Goal: Communication & Community: Participate in discussion

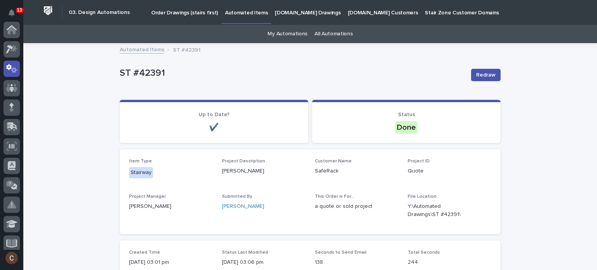
scroll to position [39, 0]
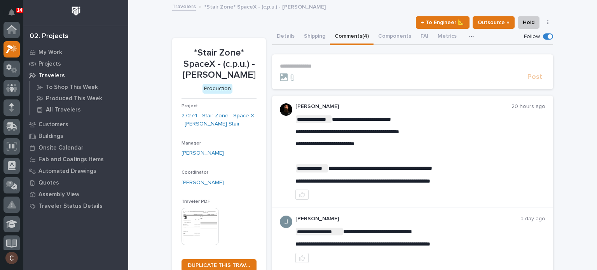
scroll to position [19, 0]
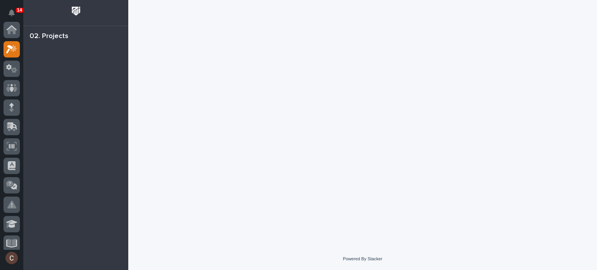
scroll to position [19, 0]
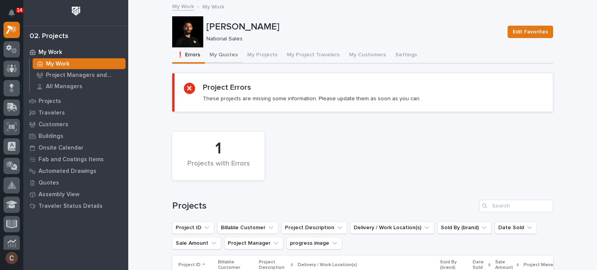
click at [224, 55] on button "My Quotes" at bounding box center [224, 55] width 38 height 16
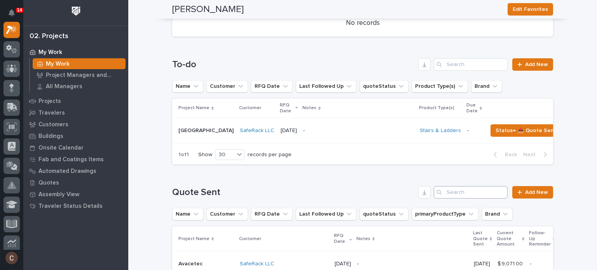
scroll to position [311, 0]
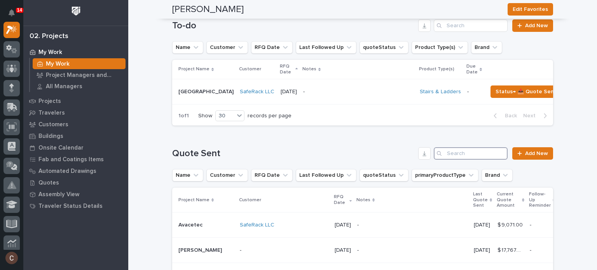
click at [460, 159] on input "Search" at bounding box center [470, 153] width 74 height 12
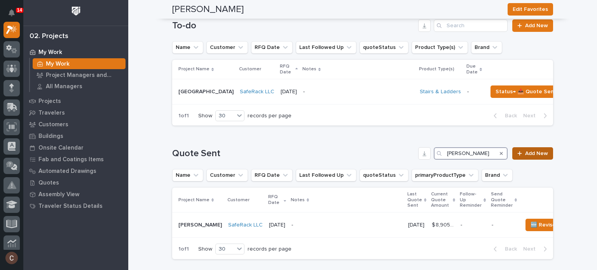
type input "jim stewart"
click at [538, 156] on span "Add New" at bounding box center [536, 153] width 23 height 5
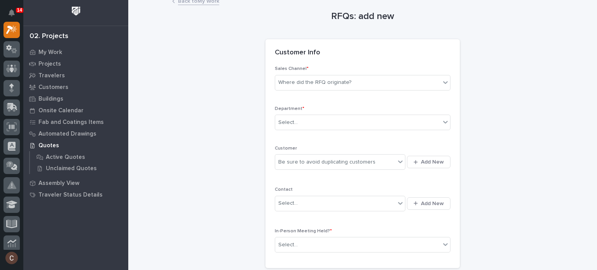
scroll to position [39, 0]
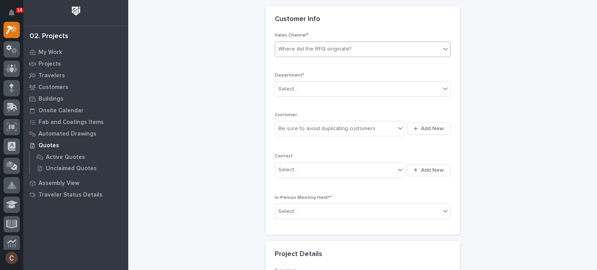
click at [312, 52] on div "Where did the RFQ originate?" at bounding box center [314, 49] width 73 height 8
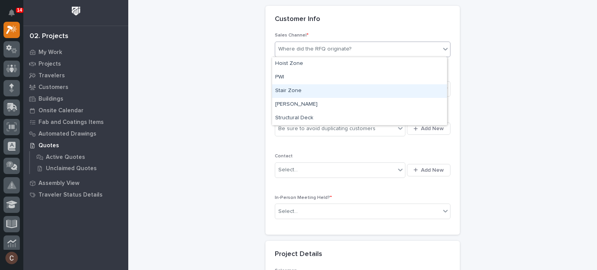
click at [299, 88] on div "Stair Zone" at bounding box center [359, 91] width 175 height 14
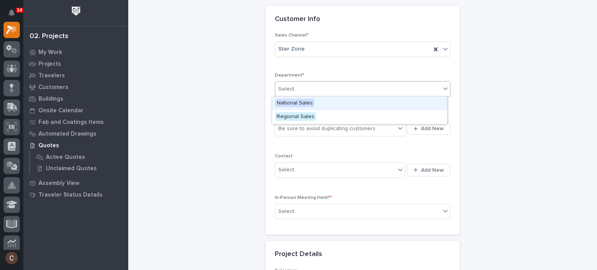
click at [299, 90] on div "Select..." at bounding box center [357, 89] width 165 height 13
click at [299, 101] on span "National Sales" at bounding box center [294, 103] width 39 height 9
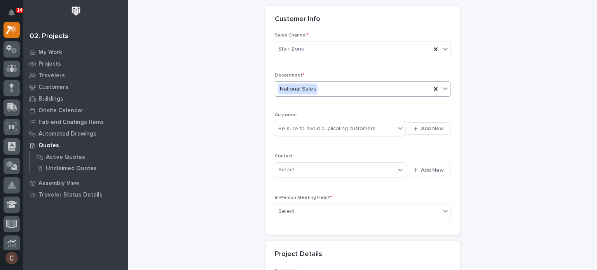
click at [299, 124] on div "Be sure to avoid duplicating customers" at bounding box center [335, 128] width 120 height 13
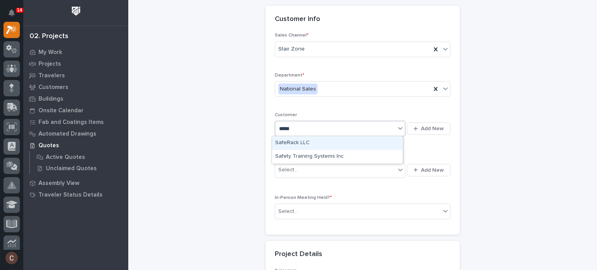
type input "******"
click at [312, 141] on div "SafeRack LLC" at bounding box center [337, 143] width 130 height 14
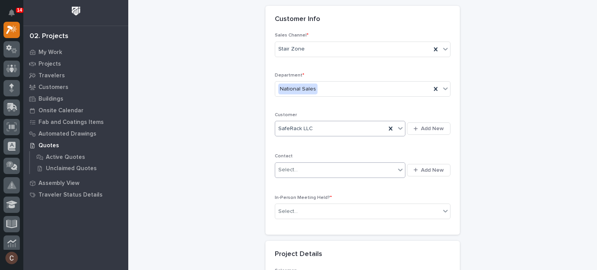
click at [299, 170] on div "Select..." at bounding box center [335, 170] width 120 height 13
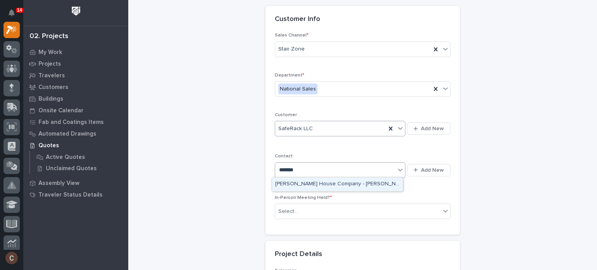
type input "********"
click at [320, 182] on div "SafeRack - Samantha Scott" at bounding box center [337, 185] width 130 height 14
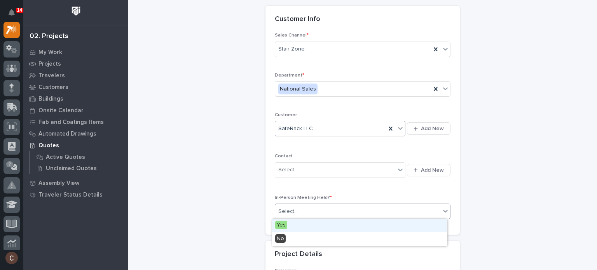
click at [302, 205] on div "Select..." at bounding box center [357, 211] width 165 height 13
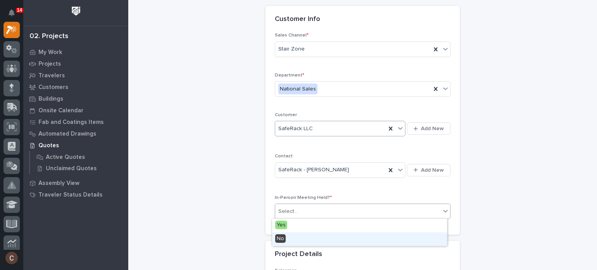
click at [293, 236] on div "No" at bounding box center [359, 239] width 175 height 14
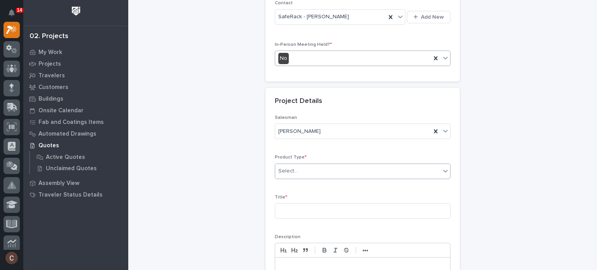
scroll to position [194, 0]
click at [303, 165] on div "Select..." at bounding box center [357, 168] width 165 height 13
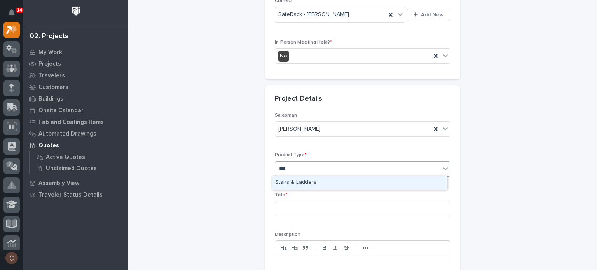
type input "****"
click at [306, 185] on div "Stairs & Ladders" at bounding box center [359, 183] width 175 height 14
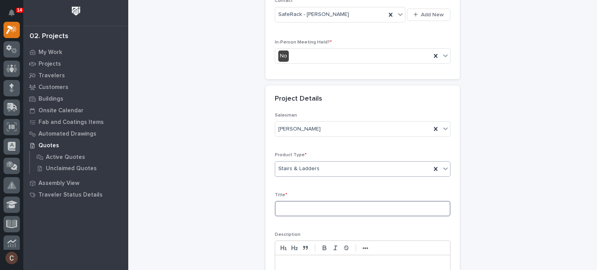
click at [303, 209] on input at bounding box center [363, 209] width 176 height 16
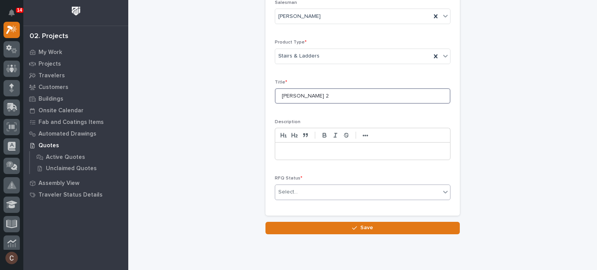
scroll to position [330, 0]
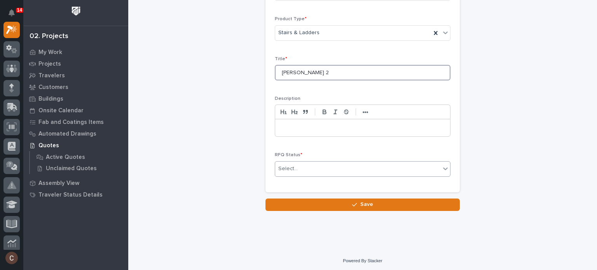
type input "Jim Stewart 2"
click at [308, 166] on div "Select..." at bounding box center [357, 168] width 165 height 13
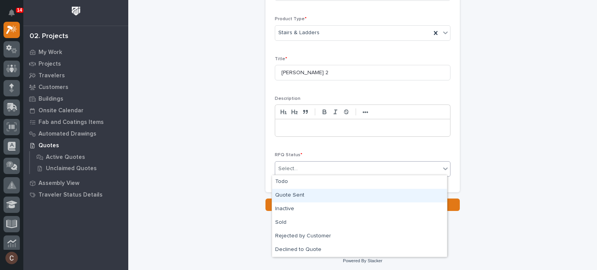
click at [300, 193] on div "Quote Sent" at bounding box center [359, 196] width 175 height 14
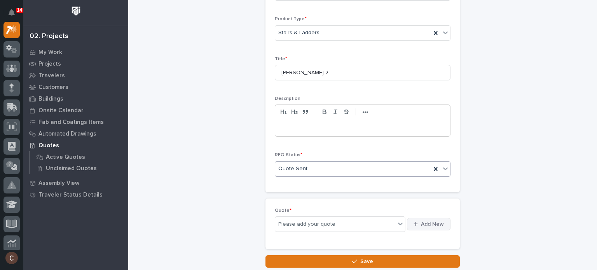
click at [433, 222] on span "Add New" at bounding box center [432, 224] width 23 height 7
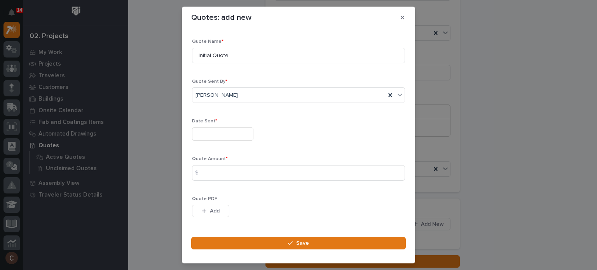
click at [213, 134] on input "text" at bounding box center [222, 134] width 61 height 14
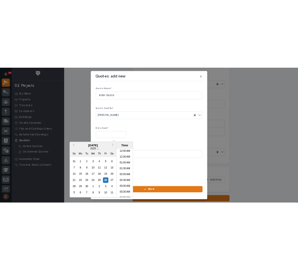
scroll to position [179, 0]
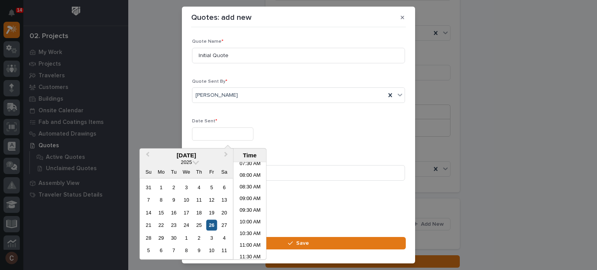
click at [214, 223] on div "26" at bounding box center [211, 225] width 10 height 10
click at [252, 211] on li "09:30 AM" at bounding box center [249, 211] width 33 height 12
type input "**********"
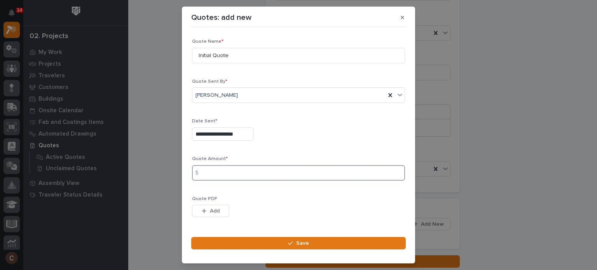
click at [214, 170] on input at bounding box center [298, 173] width 213 height 16
type input "9888"
click at [213, 204] on div "Quote PDF This file cannot be opened Download File Add" at bounding box center [298, 211] width 213 height 30
click at [214, 211] on span "Add" at bounding box center [215, 210] width 10 height 7
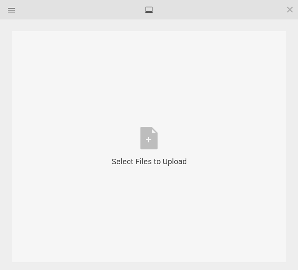
scroll to position [0, 0]
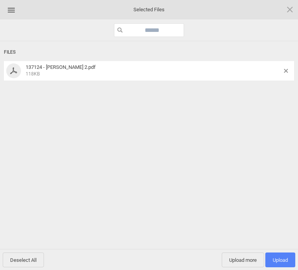
click at [284, 259] on span "Upload 1" at bounding box center [279, 260] width 15 height 6
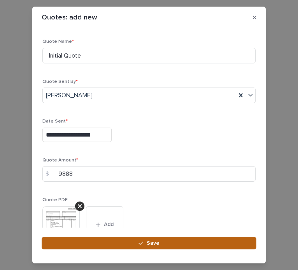
click at [152, 242] on span "Save" at bounding box center [152, 242] width 13 height 7
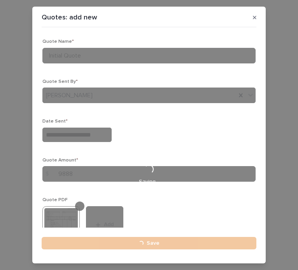
type input "**********"
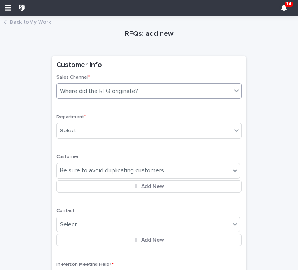
click at [105, 94] on div "Where did the RFQ originate?" at bounding box center [99, 91] width 78 height 8
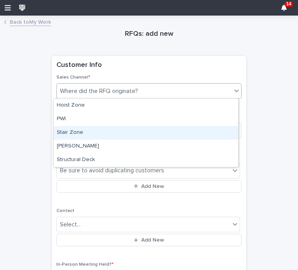
click at [75, 129] on div "Stair Zone" at bounding box center [146, 133] width 184 height 14
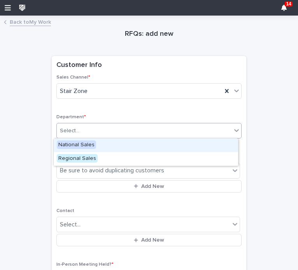
click at [80, 125] on div "Select..." at bounding box center [144, 130] width 174 height 13
click at [82, 141] on span "National Sales" at bounding box center [76, 144] width 39 height 9
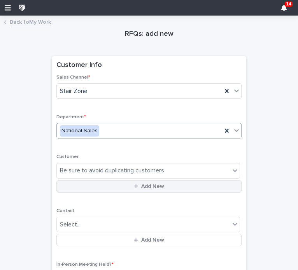
click at [100, 184] on button "Add New" at bounding box center [148, 186] width 185 height 12
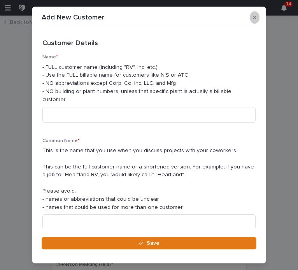
click at [255, 16] on icon "button" at bounding box center [253, 17] width 3 height 5
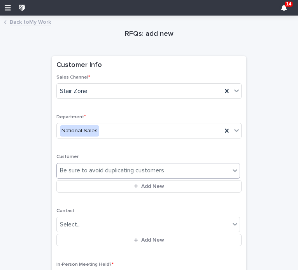
click at [88, 167] on div "Be sure to avoid duplicating customers" at bounding box center [112, 170] width 104 height 8
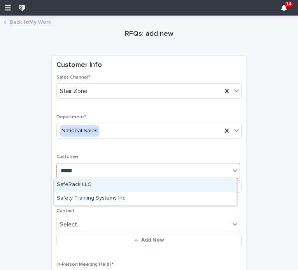
type input "******"
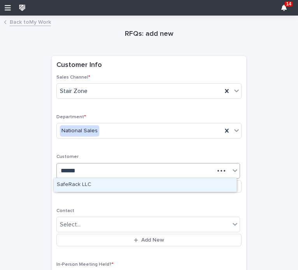
click at [86, 184] on div "SafeRack LLC" at bounding box center [145, 185] width 183 height 14
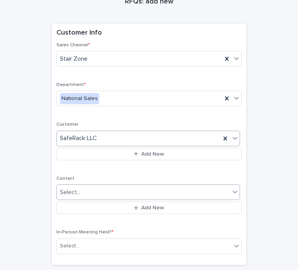
scroll to position [39, 0]
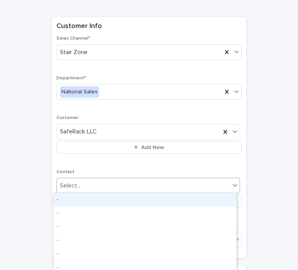
click at [89, 183] on div "Select..." at bounding box center [143, 185] width 173 height 13
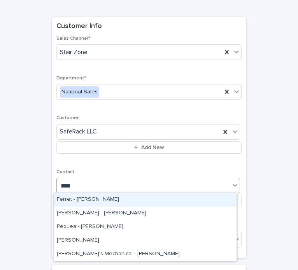
type input "*****"
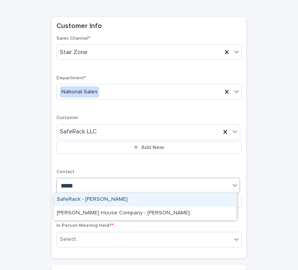
click at [94, 199] on div "SafeRack - Samantha Scott" at bounding box center [145, 200] width 183 height 14
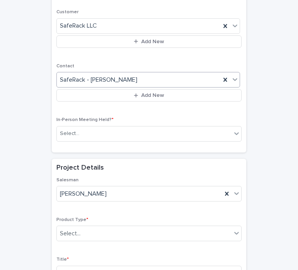
scroll to position [155, 0]
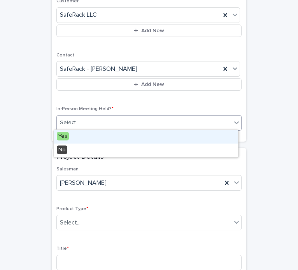
click at [93, 120] on div "Select..." at bounding box center [144, 122] width 174 height 13
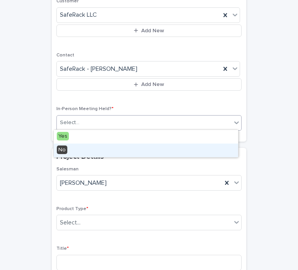
click at [89, 150] on div "No" at bounding box center [146, 150] width 184 height 14
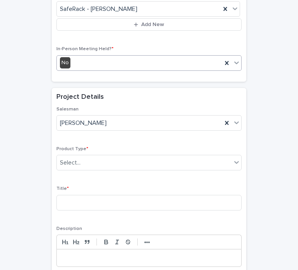
scroll to position [233, 0]
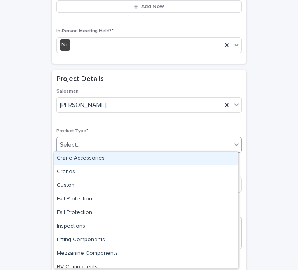
click at [87, 147] on div "Select..." at bounding box center [144, 144] width 174 height 13
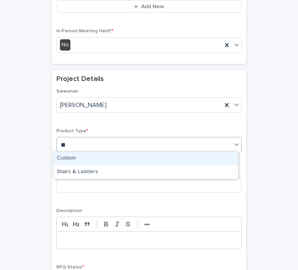
type input "***"
click at [83, 154] on div "Stairs & Ladders" at bounding box center [146, 158] width 184 height 14
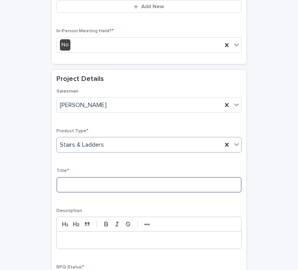
click at [85, 185] on input at bounding box center [148, 185] width 185 height 16
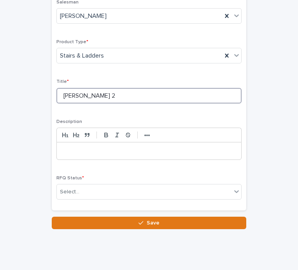
scroll to position [341, 0]
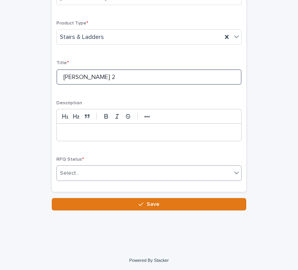
type input "Jim Stewart 2"
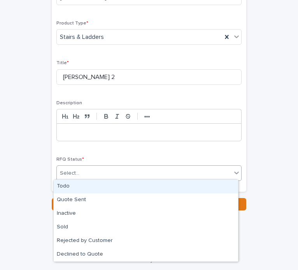
click at [82, 169] on div "Select..." at bounding box center [144, 173] width 174 height 13
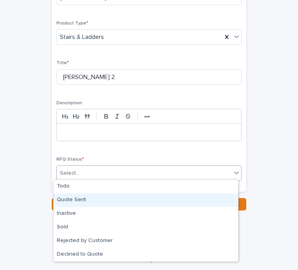
click at [75, 198] on div "Quote Sent" at bounding box center [146, 200] width 184 height 14
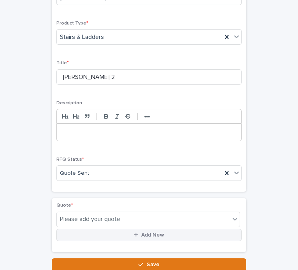
click at [182, 230] on button "Add New" at bounding box center [148, 234] width 185 height 12
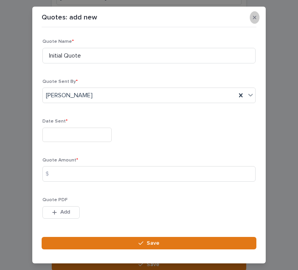
click at [255, 17] on icon "button" at bounding box center [253, 17] width 3 height 3
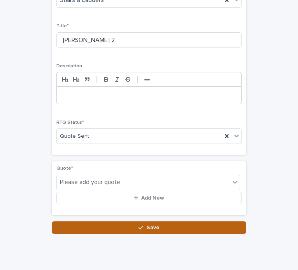
scroll to position [400, 0]
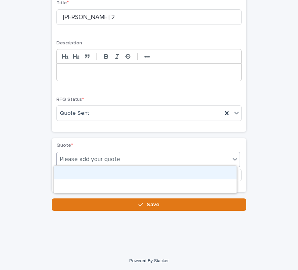
click at [138, 158] on div "Please add your quote" at bounding box center [143, 159] width 173 height 10
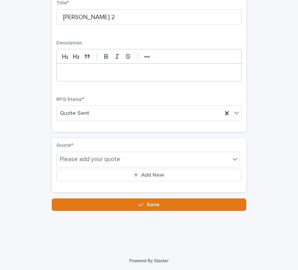
click at [127, 143] on p "Quote *" at bounding box center [148, 145] width 185 height 5
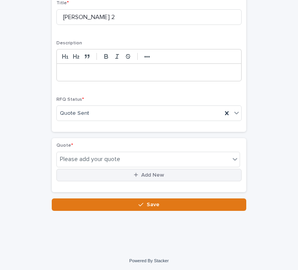
click at [122, 174] on button "Add New" at bounding box center [148, 175] width 185 height 12
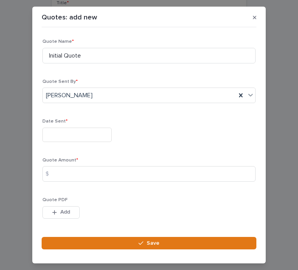
click at [81, 136] on input "text" at bounding box center [76, 134] width 69 height 14
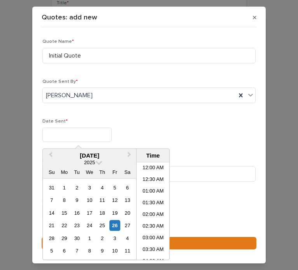
scroll to position [179, 0]
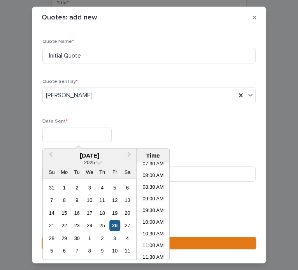
click at [113, 224] on div "26" at bounding box center [115, 225] width 10 height 10
click at [146, 212] on li "09:30 AM" at bounding box center [152, 211] width 33 height 12
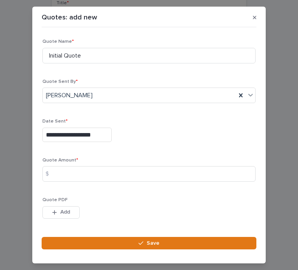
type input "**********"
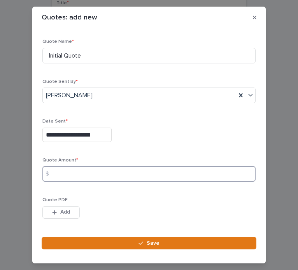
click at [67, 170] on input at bounding box center [148, 174] width 213 height 16
type input "9888"
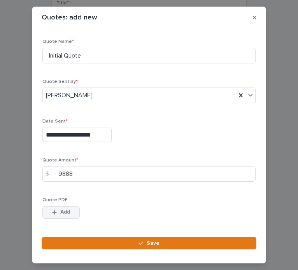
click at [62, 207] on button "Add" at bounding box center [60, 212] width 37 height 12
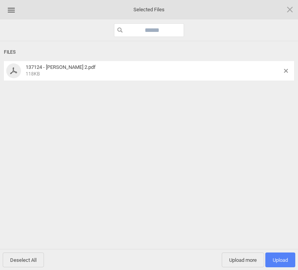
click at [272, 256] on span "Upload 1" at bounding box center [280, 259] width 30 height 15
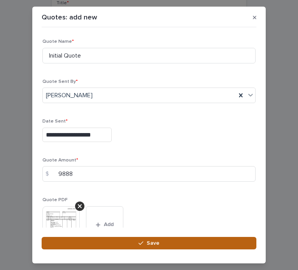
click at [128, 242] on button "Save" at bounding box center [149, 243] width 214 height 12
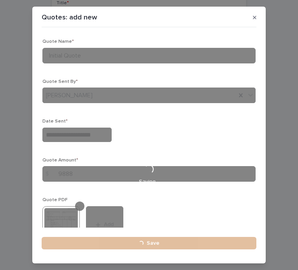
type input "**********"
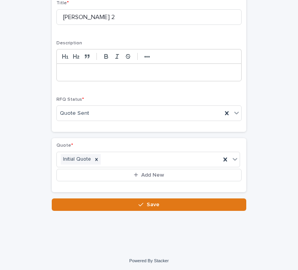
click at [146, 201] on span "Save" at bounding box center [152, 204] width 13 height 7
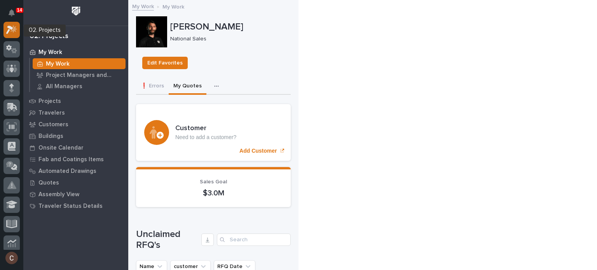
click at [12, 23] on div at bounding box center [11, 30] width 16 height 16
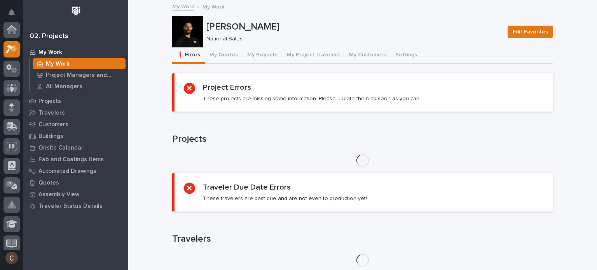
scroll to position [19, 0]
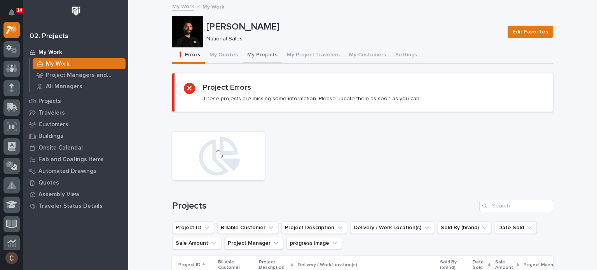
click at [265, 54] on button "My Projects" at bounding box center [262, 55] width 40 height 16
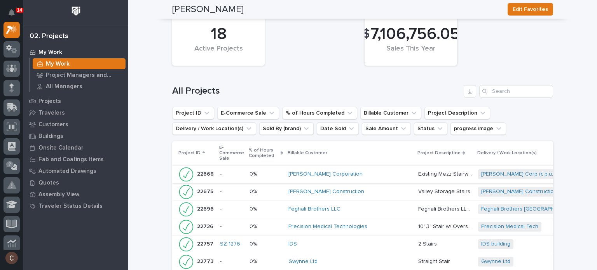
scroll to position [932, 0]
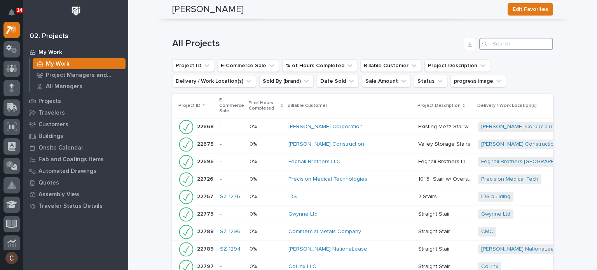
click at [297, 49] on input "Search" at bounding box center [516, 44] width 74 height 12
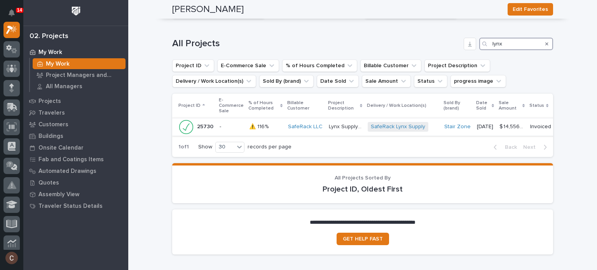
type input "lynx"
click at [271, 130] on p at bounding box center [265, 127] width 33 height 7
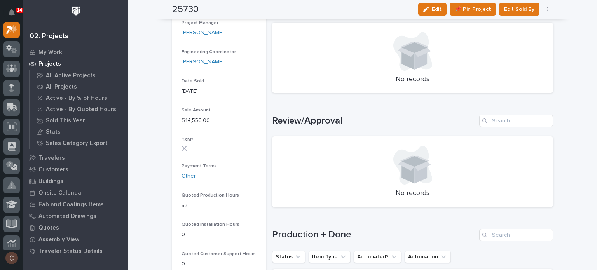
scroll to position [505, 0]
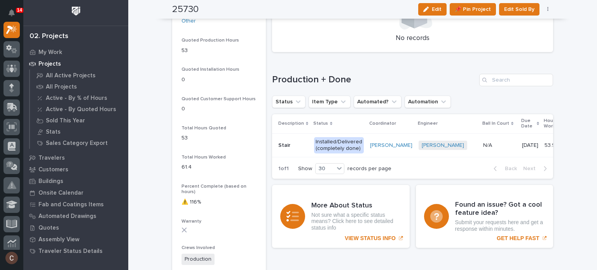
click at [297, 143] on p at bounding box center [293, 145] width 30 height 7
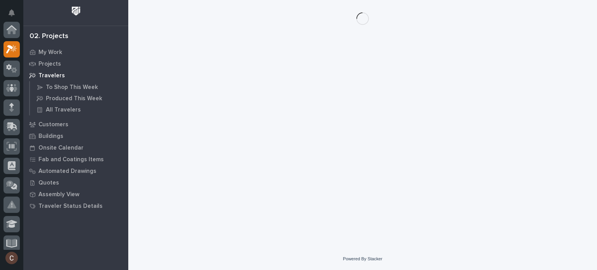
scroll to position [19, 0]
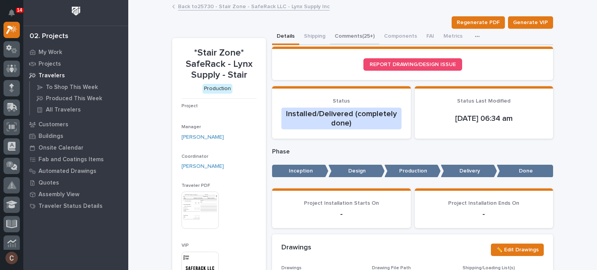
click at [297, 35] on button "Comments (25+)" at bounding box center [354, 37] width 49 height 16
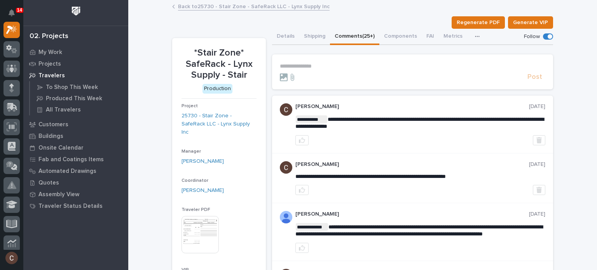
click at [297, 69] on p "**********" at bounding box center [412, 66] width 265 height 7
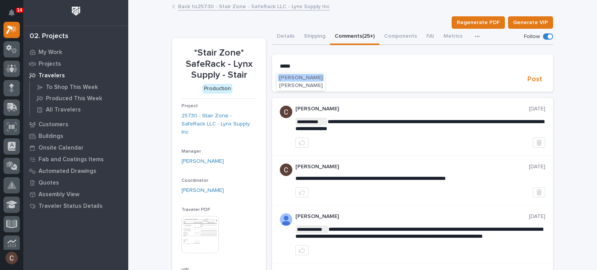
drag, startPoint x: 301, startPoint y: 75, endPoint x: 304, endPoint y: 73, distance: 4.0
click at [297, 75] on button "[PERSON_NAME]" at bounding box center [301, 78] width 46 height 8
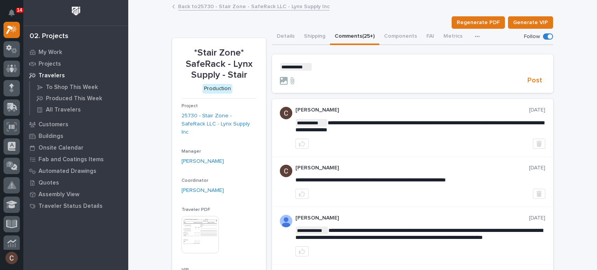
click at [297, 65] on p "**********" at bounding box center [412, 67] width 265 height 8
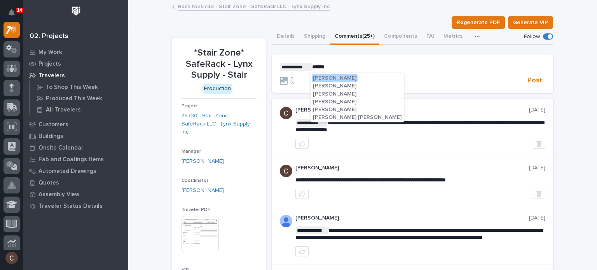
click at [297, 99] on span "Matt Jarvis" at bounding box center [335, 101] width 44 height 5
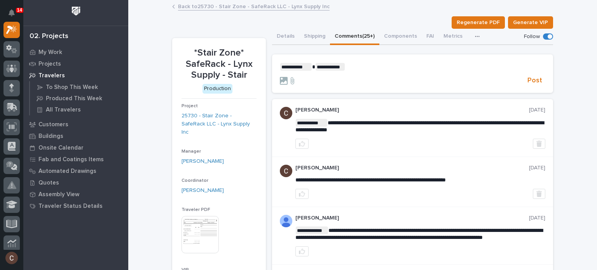
click at [297, 66] on p "**********" at bounding box center [412, 67] width 265 height 8
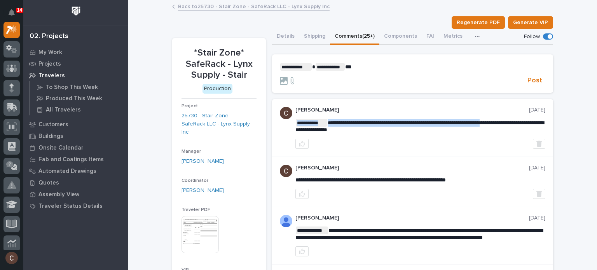
drag, startPoint x: 381, startPoint y: 123, endPoint x: 513, endPoint y: 124, distance: 131.7
drag, startPoint x: 510, startPoint y: 123, endPoint x: 476, endPoint y: 123, distance: 33.4
click at [297, 123] on span "**********" at bounding box center [419, 126] width 248 height 12
click at [297, 120] on span "**********" at bounding box center [419, 126] width 248 height 12
drag, startPoint x: 381, startPoint y: 122, endPoint x: 508, endPoint y: 125, distance: 127.4
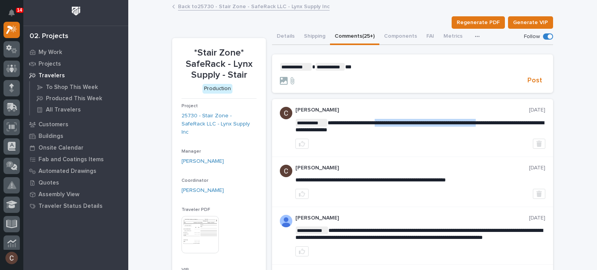
click at [297, 125] on span "**********" at bounding box center [419, 126] width 248 height 12
copy span "**********"
click at [297, 63] on section "**********" at bounding box center [412, 73] width 281 height 39
click at [297, 67] on span "**" at bounding box center [348, 66] width 6 height 5
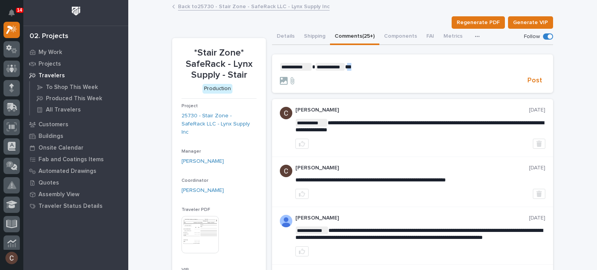
click at [297, 67] on span "**" at bounding box center [348, 66] width 6 height 5
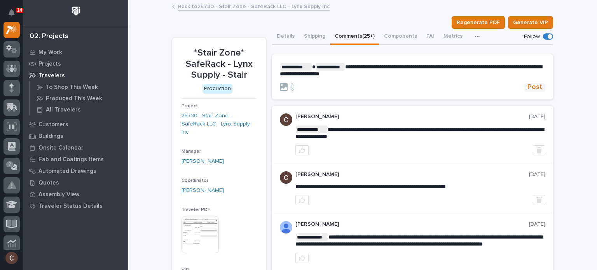
click at [297, 85] on span "Post" at bounding box center [534, 87] width 15 height 9
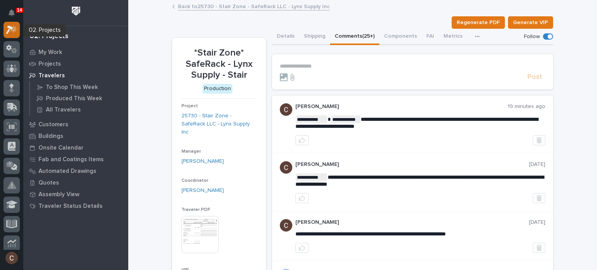
click at [14, 28] on icon at bounding box center [13, 29] width 7 height 8
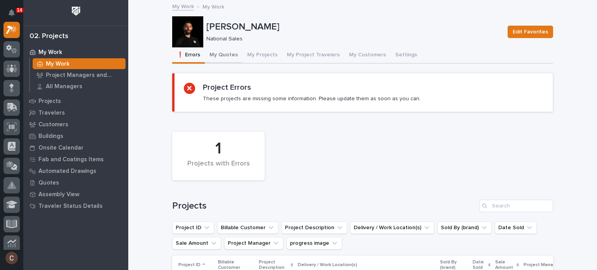
click at [224, 56] on button "My Quotes" at bounding box center [224, 55] width 38 height 16
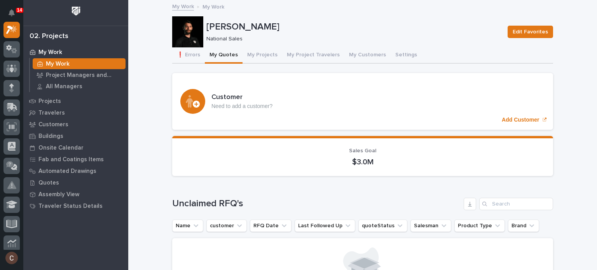
scroll to position [155, 0]
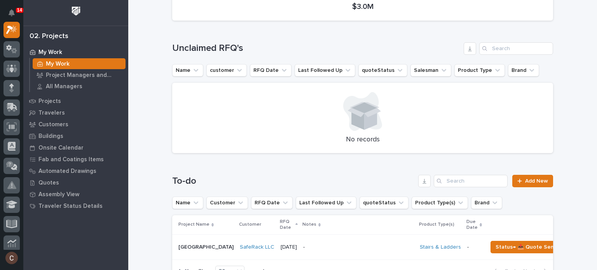
click at [297, 244] on p "-" at bounding box center [358, 247] width 110 height 7
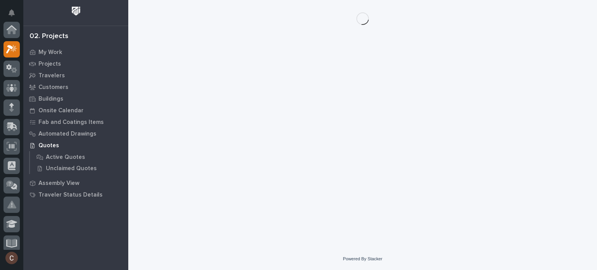
scroll to position [19, 0]
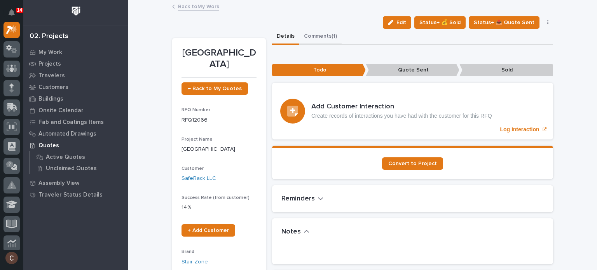
click at [297, 33] on button "Comments (1)" at bounding box center [320, 37] width 42 height 16
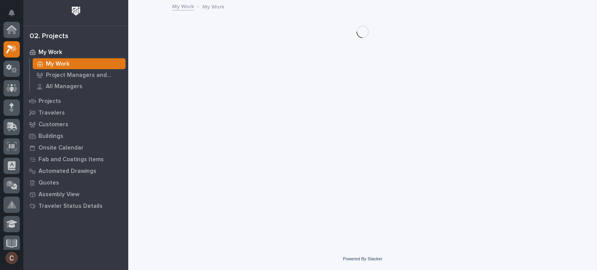
scroll to position [19, 0]
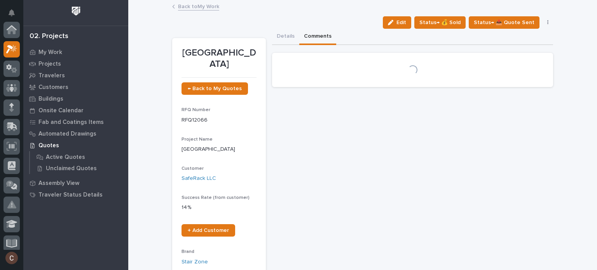
scroll to position [19, 0]
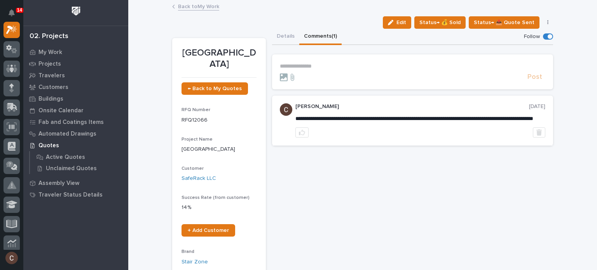
click at [297, 66] on p "**********" at bounding box center [412, 66] width 265 height 7
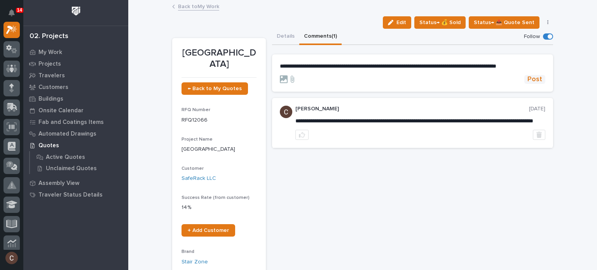
click at [297, 79] on span "Post" at bounding box center [534, 79] width 15 height 9
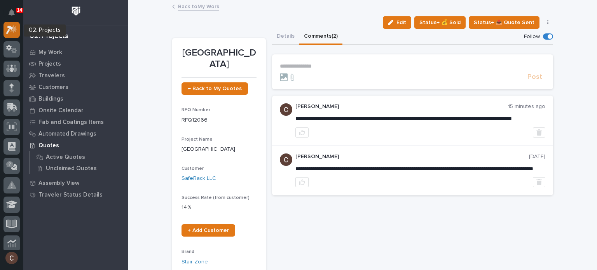
click at [16, 30] on icon at bounding box center [11, 29] width 11 height 9
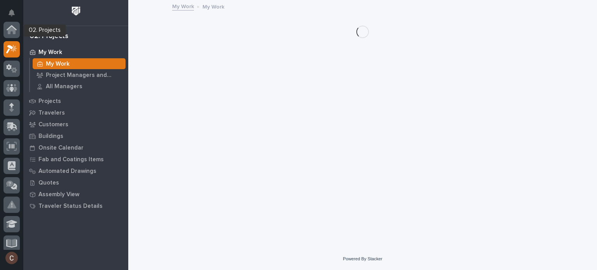
scroll to position [19, 0]
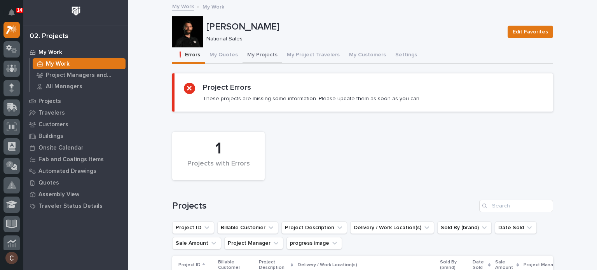
click at [259, 52] on button "My Projects" at bounding box center [262, 55] width 40 height 16
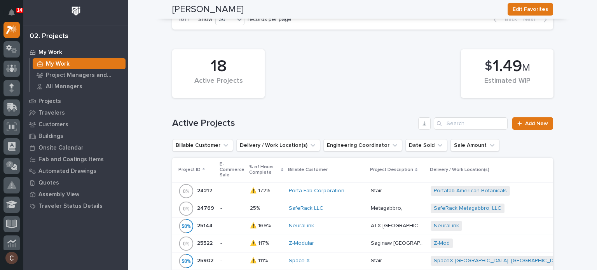
scroll to position [272, 0]
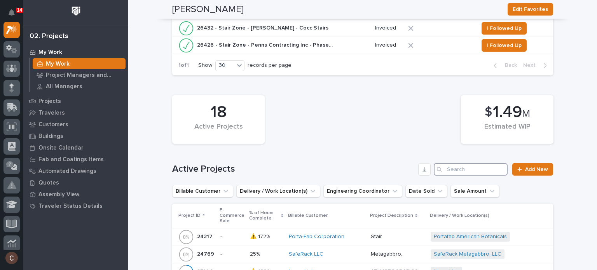
click at [297, 169] on input "Search" at bounding box center [470, 169] width 74 height 12
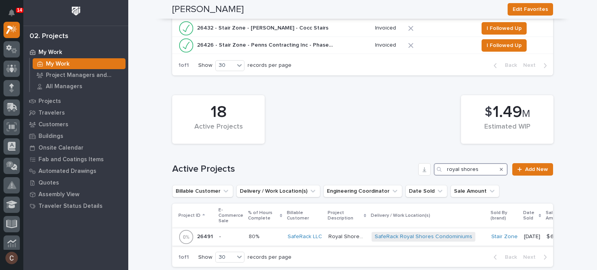
type input "royal shores"
click at [269, 234] on p at bounding box center [265, 236] width 33 height 7
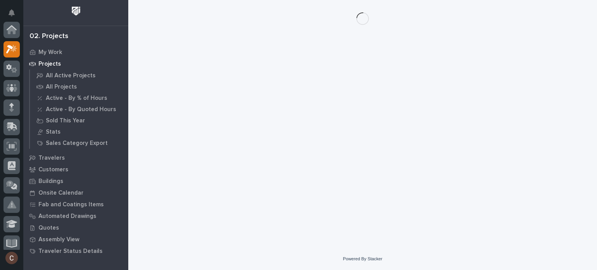
scroll to position [19, 0]
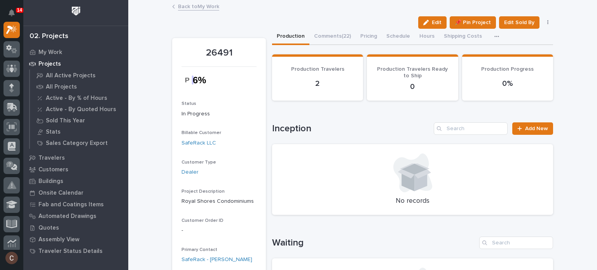
click at [297, 35] on button "Comments (22)" at bounding box center [332, 37] width 46 height 16
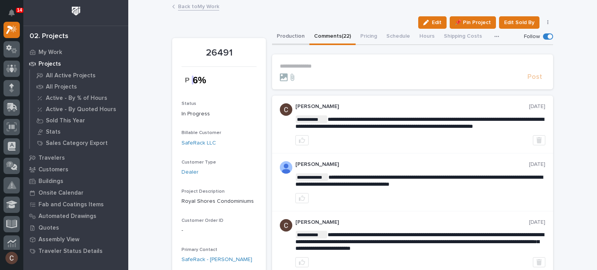
click at [282, 33] on button "Production" at bounding box center [290, 37] width 37 height 16
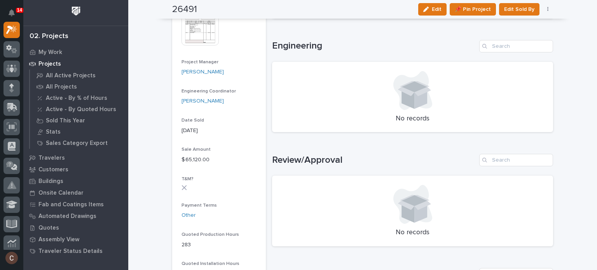
scroll to position [544, 0]
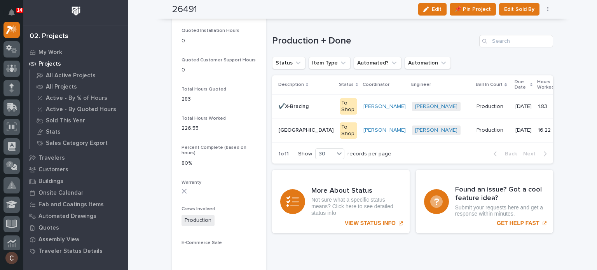
click at [293, 132] on p "Stair Tower" at bounding box center [306, 129] width 57 height 8
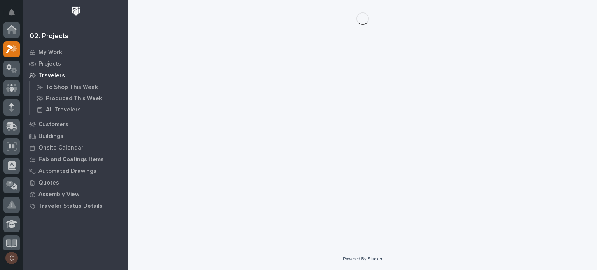
scroll to position [19, 0]
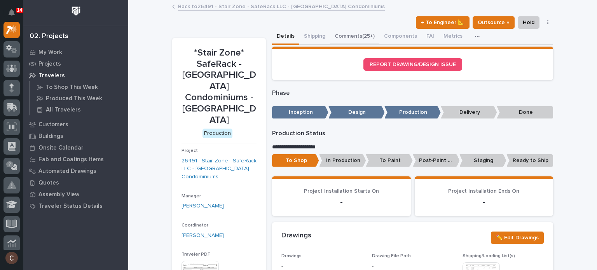
click at [297, 38] on button "Comments (25+)" at bounding box center [354, 37] width 49 height 16
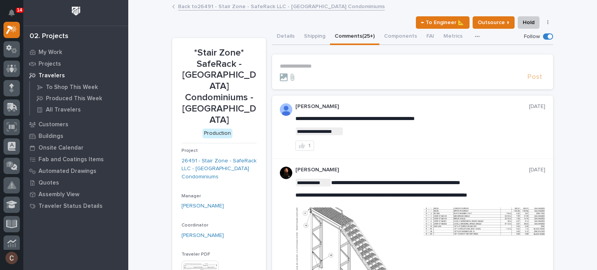
click at [297, 64] on p "**********" at bounding box center [412, 66] width 265 height 7
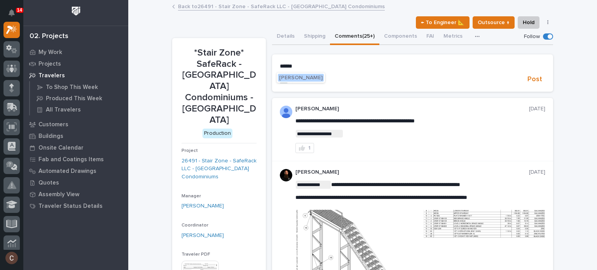
click at [297, 78] on span "[PERSON_NAME]" at bounding box center [301, 77] width 44 height 5
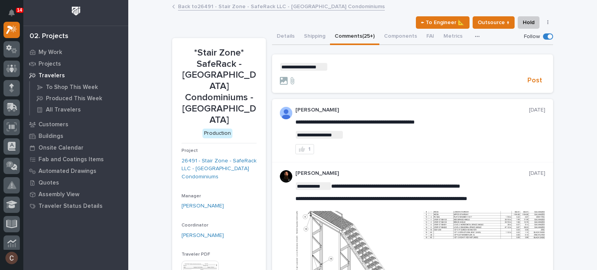
click at [297, 67] on p "**********" at bounding box center [412, 67] width 265 height 8
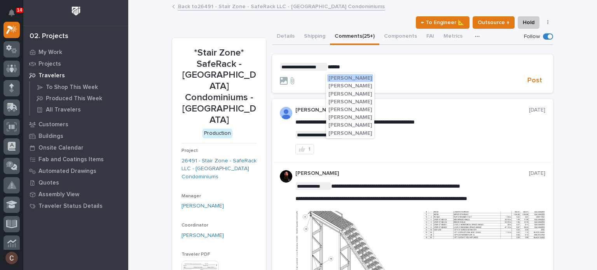
click at [297, 77] on span "John McGurn" at bounding box center [350, 77] width 44 height 5
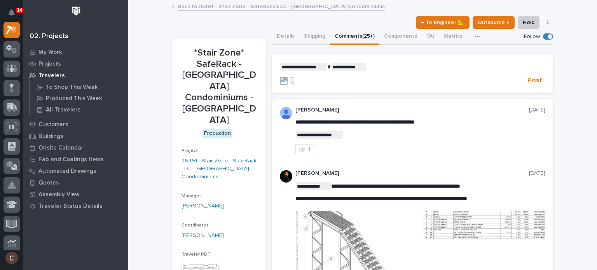
click at [297, 68] on p "**********" at bounding box center [412, 67] width 265 height 8
click at [297, 79] on span "Post" at bounding box center [534, 80] width 15 height 9
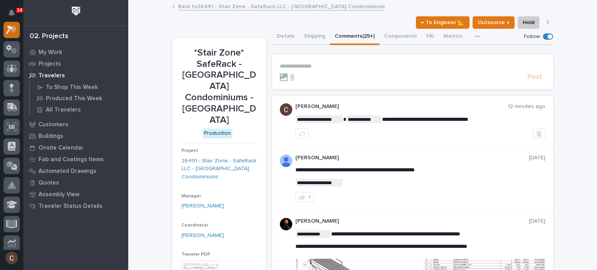
click at [16, 31] on icon at bounding box center [13, 29] width 7 height 8
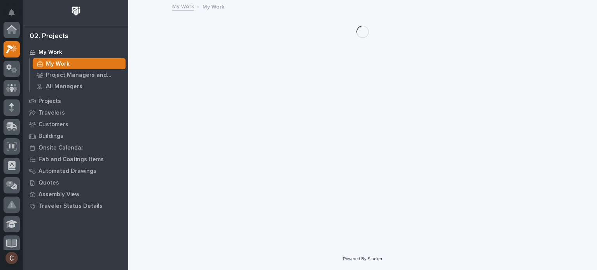
scroll to position [19, 0]
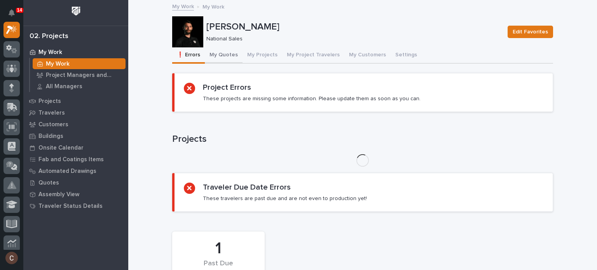
click at [225, 54] on button "My Quotes" at bounding box center [224, 55] width 38 height 16
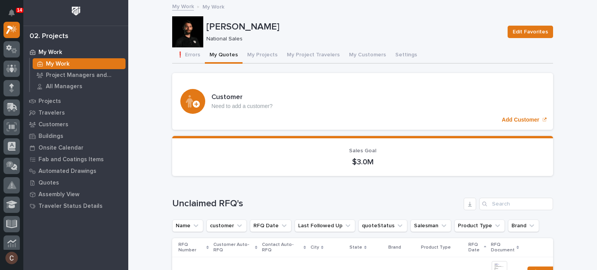
click at [297, 268] on p "OH" at bounding box center [355, 272] width 10 height 8
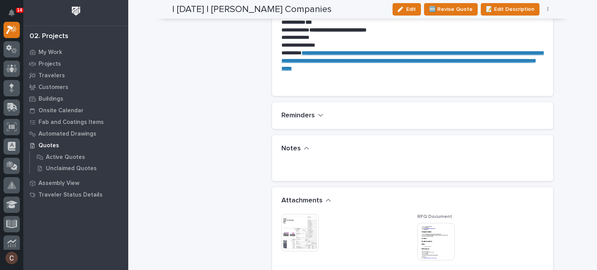
scroll to position [621, 0]
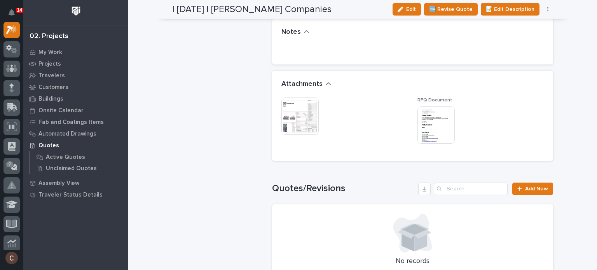
click at [291, 113] on img at bounding box center [299, 115] width 37 height 37
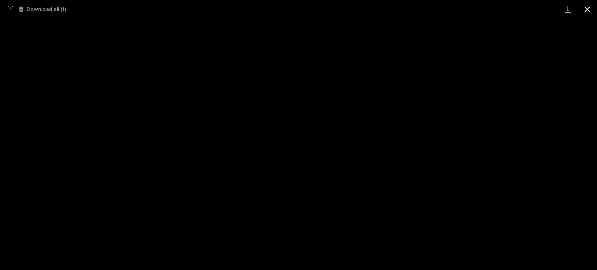
click at [297, 8] on button "Close gallery" at bounding box center [586, 9] width 19 height 18
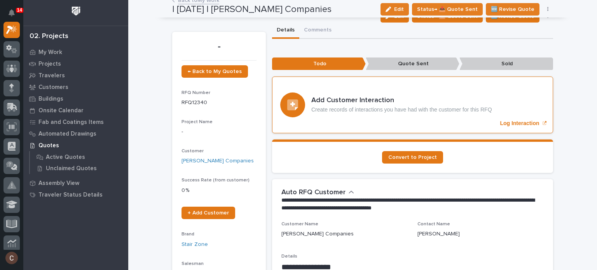
scroll to position [0, 0]
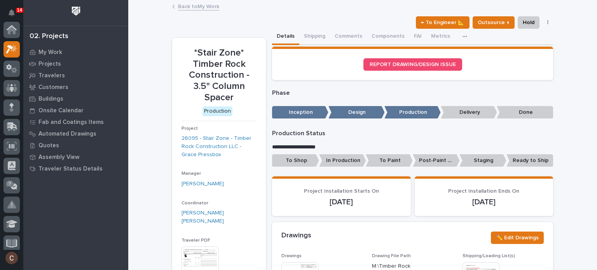
scroll to position [19, 0]
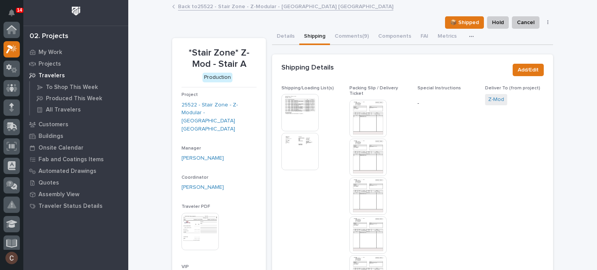
scroll to position [19, 0]
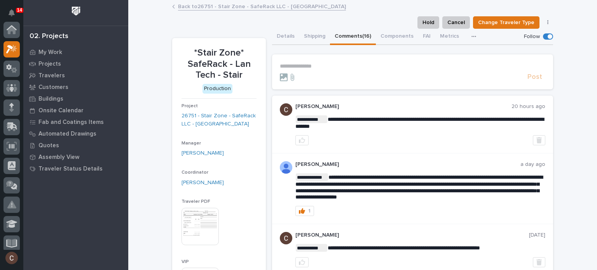
scroll to position [19, 0]
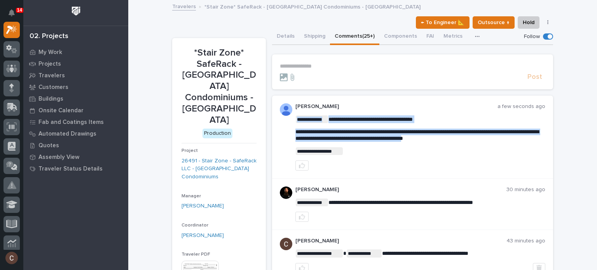
drag, startPoint x: 294, startPoint y: 130, endPoint x: 323, endPoint y: 145, distance: 32.5
click at [323, 130] on span "**********" at bounding box center [416, 135] width 243 height 12
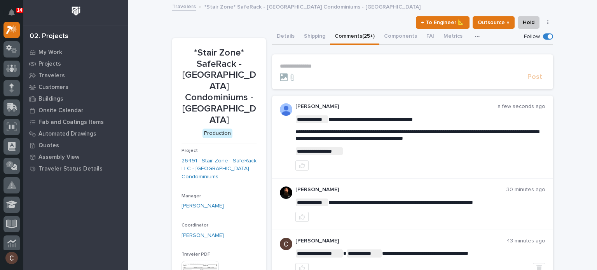
click at [326, 142] on p "**********" at bounding box center [420, 135] width 250 height 13
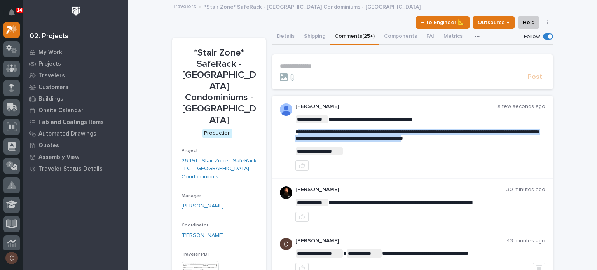
drag, startPoint x: 323, startPoint y: 144, endPoint x: 294, endPoint y: 132, distance: 31.3
click at [295, 132] on span "**********" at bounding box center [416, 135] width 243 height 12
copy span "**********"
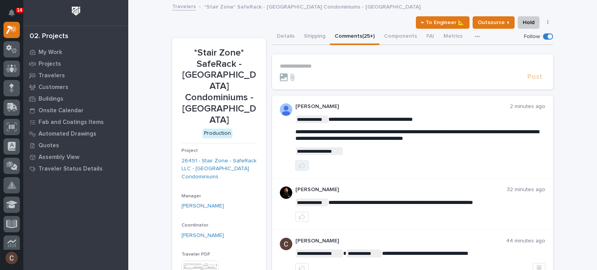
click at [295, 171] on button "button" at bounding box center [301, 165] width 13 height 10
click at [325, 67] on p "**********" at bounding box center [412, 66] width 265 height 7
click at [313, 65] on p "**********" at bounding box center [412, 66] width 265 height 7
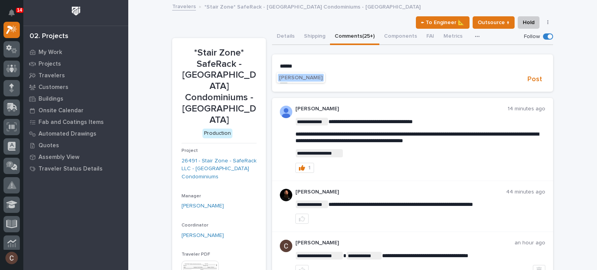
drag, startPoint x: 319, startPoint y: 76, endPoint x: 325, endPoint y: 69, distance: 9.4
click at [319, 76] on span "[PERSON_NAME]" at bounding box center [301, 77] width 44 height 5
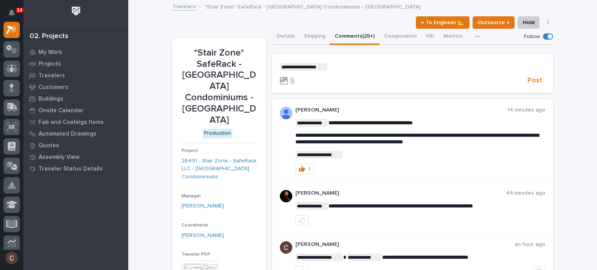
click at [333, 65] on p "**********" at bounding box center [412, 67] width 265 height 8
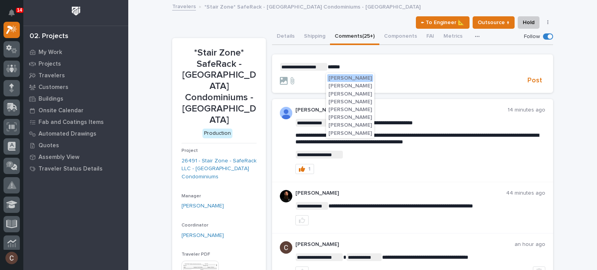
click at [348, 77] on span "John McGurn" at bounding box center [350, 77] width 44 height 5
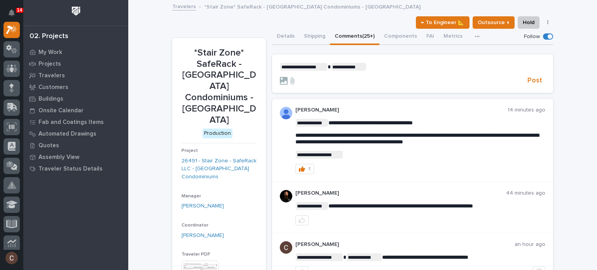
click at [383, 67] on p "**********" at bounding box center [412, 67] width 265 height 8
drag, startPoint x: 375, startPoint y: 66, endPoint x: 260, endPoint y: 73, distance: 115.2
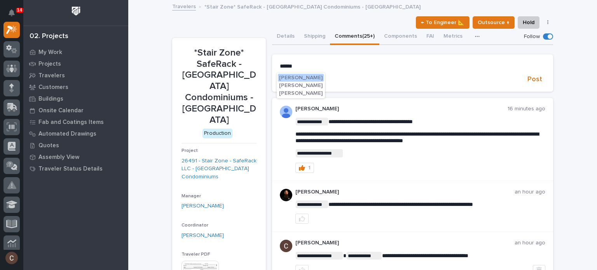
click at [289, 94] on span "Caleb Oetjen" at bounding box center [301, 92] width 44 height 5
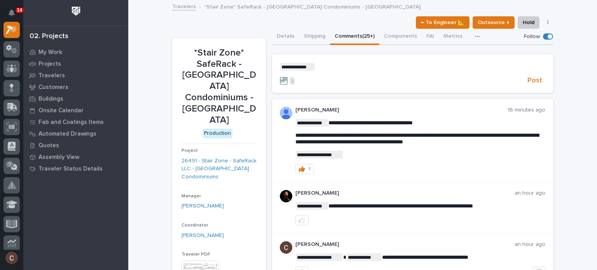
click at [325, 68] on p "**********" at bounding box center [412, 67] width 265 height 8
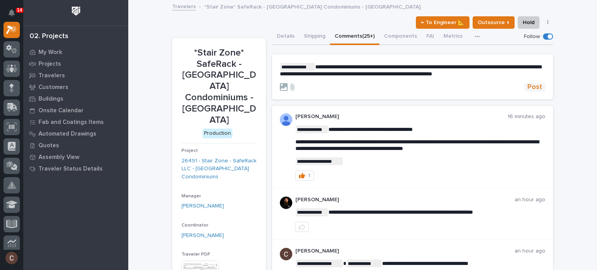
click at [529, 85] on span "Post" at bounding box center [534, 87] width 15 height 9
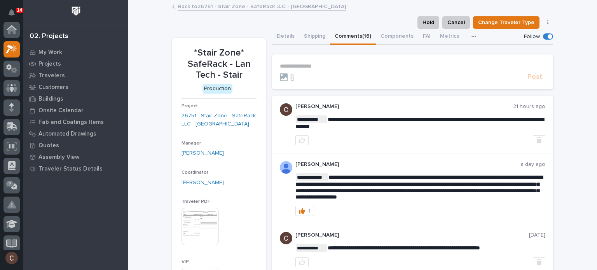
scroll to position [19, 0]
